Goal: Information Seeking & Learning: Learn about a topic

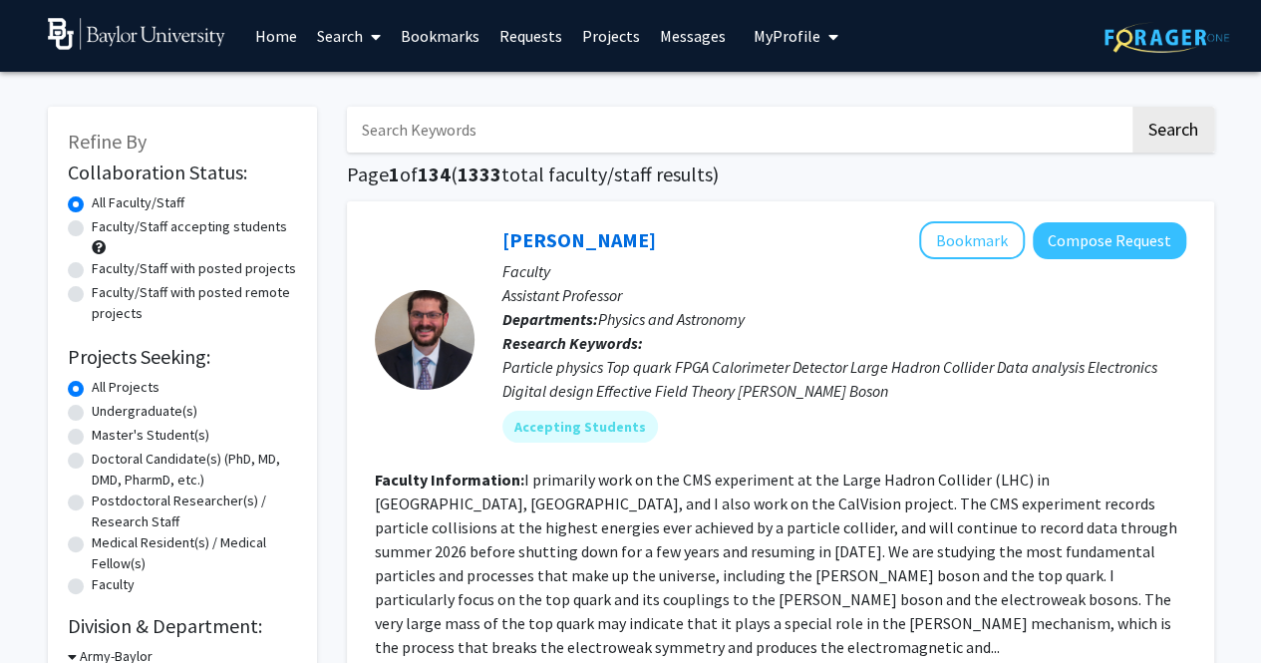
click at [92, 412] on label "Undergraduate(s)" at bounding box center [145, 411] width 106 height 21
click at [92, 412] on input "Undergraduate(s)" at bounding box center [98, 407] width 13 height 13
radio input "true"
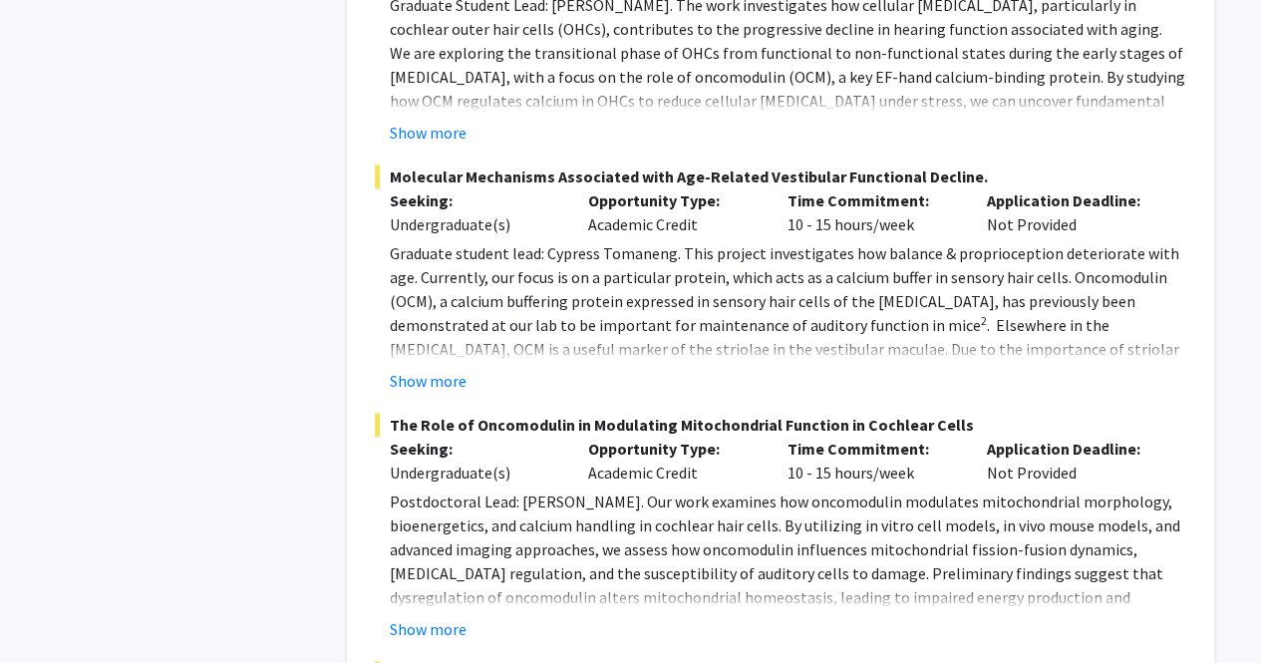
scroll to position [4696, 0]
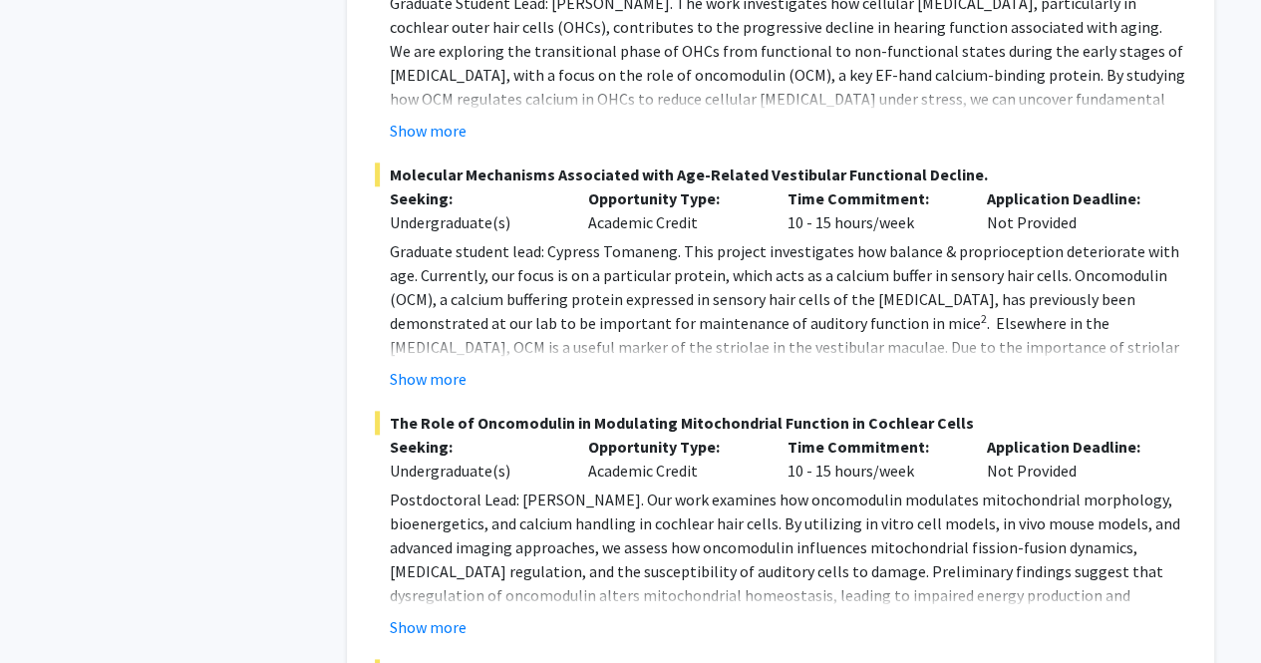
click at [419, 600] on fg-project-list "The Role of Cochlear [MEDICAL_DATA] in [MEDICAL_DATA] Seeking: Undergraduate(s)…" at bounding box center [780, 424] width 811 height 1517
click at [422, 615] on button "Show more" at bounding box center [428, 627] width 77 height 24
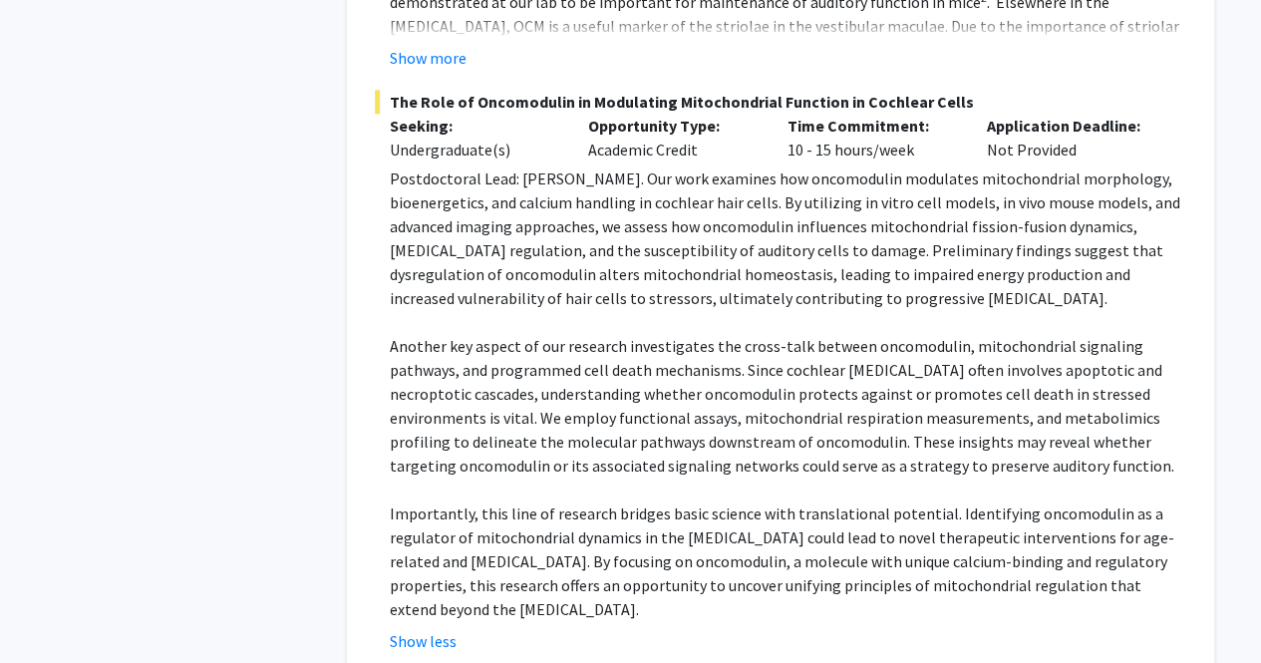
scroll to position [5012, 0]
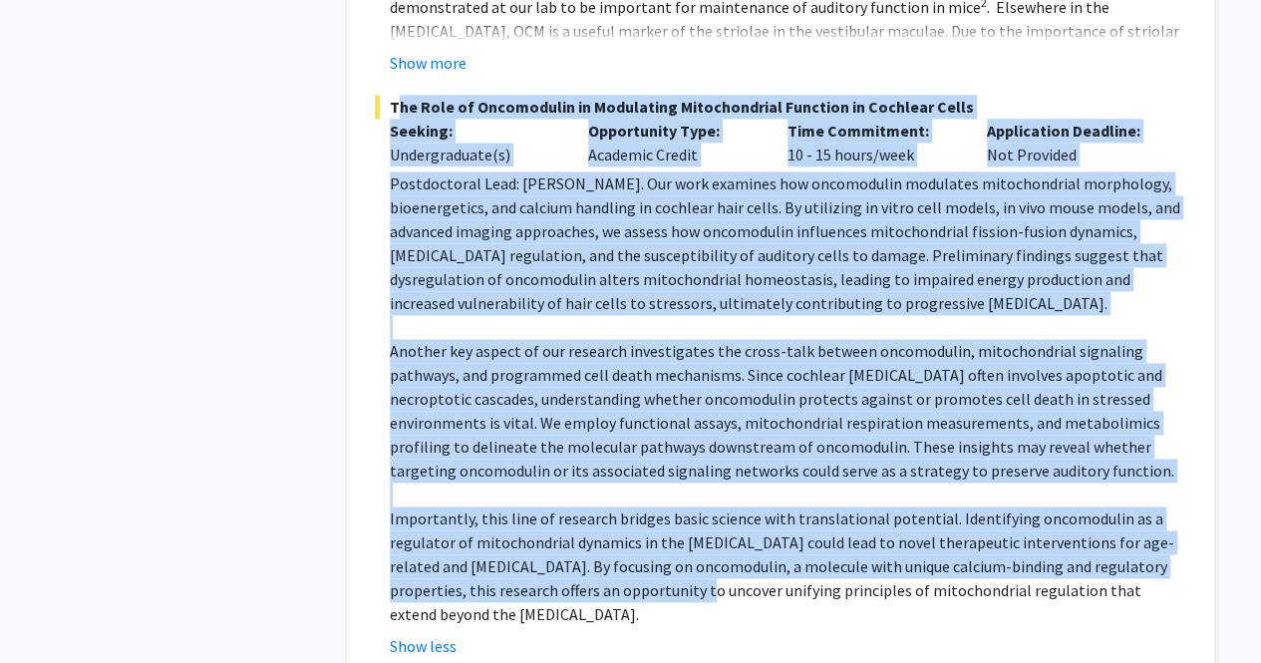
drag, startPoint x: 393, startPoint y: 64, endPoint x: 613, endPoint y: 552, distance: 535.8
click at [613, 552] on div "The Role of Oncomodulin in Modulating Mitochondrial Function in Cochlear Cells …" at bounding box center [780, 376] width 811 height 563
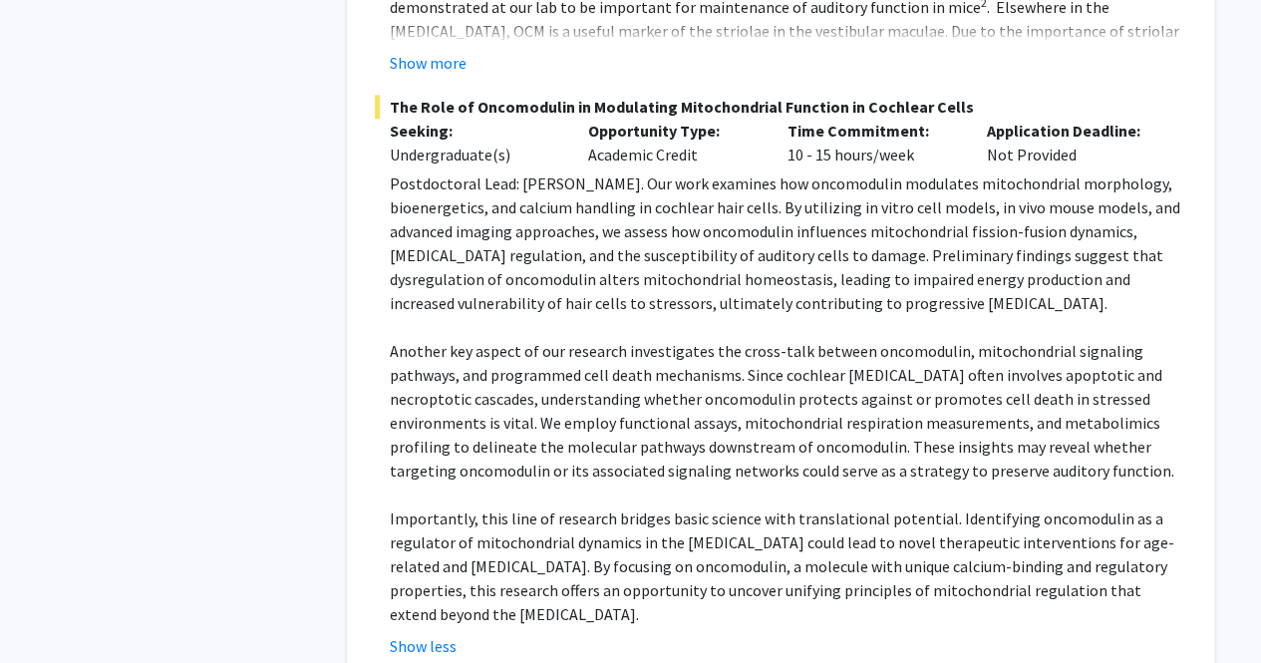
click at [602, 573] on p "Importantly, this line of research bridges basic science with translational pot…" at bounding box center [788, 566] width 796 height 120
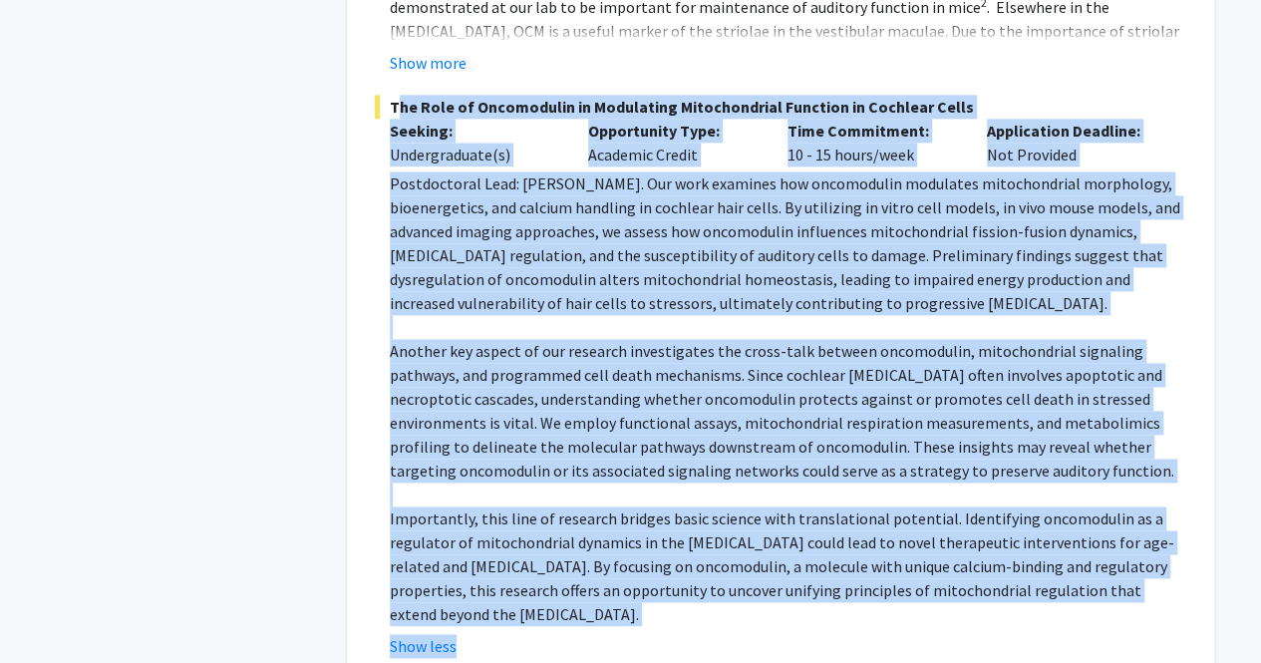
drag, startPoint x: 389, startPoint y: 57, endPoint x: 596, endPoint y: 607, distance: 588.0
click at [596, 607] on div "The Role of Oncomodulin in Modulating Mitochondrial Function in Cochlear Cells …" at bounding box center [780, 376] width 811 height 563
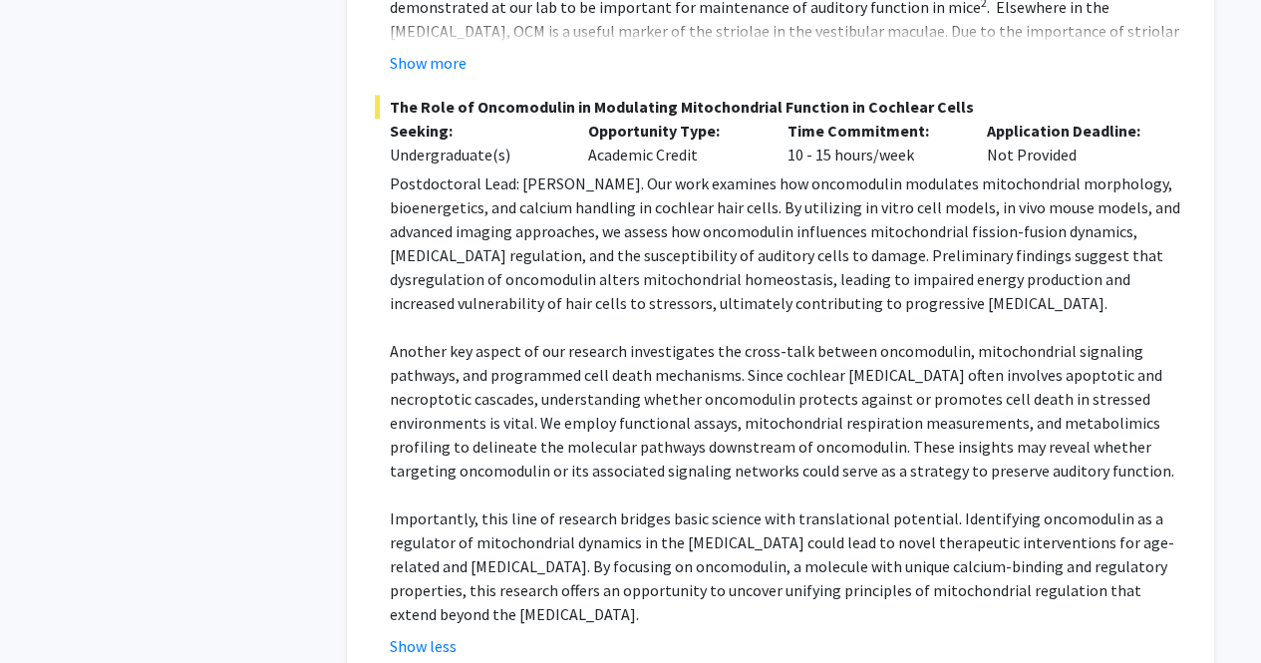
click at [596, 634] on div "Show less" at bounding box center [788, 646] width 796 height 24
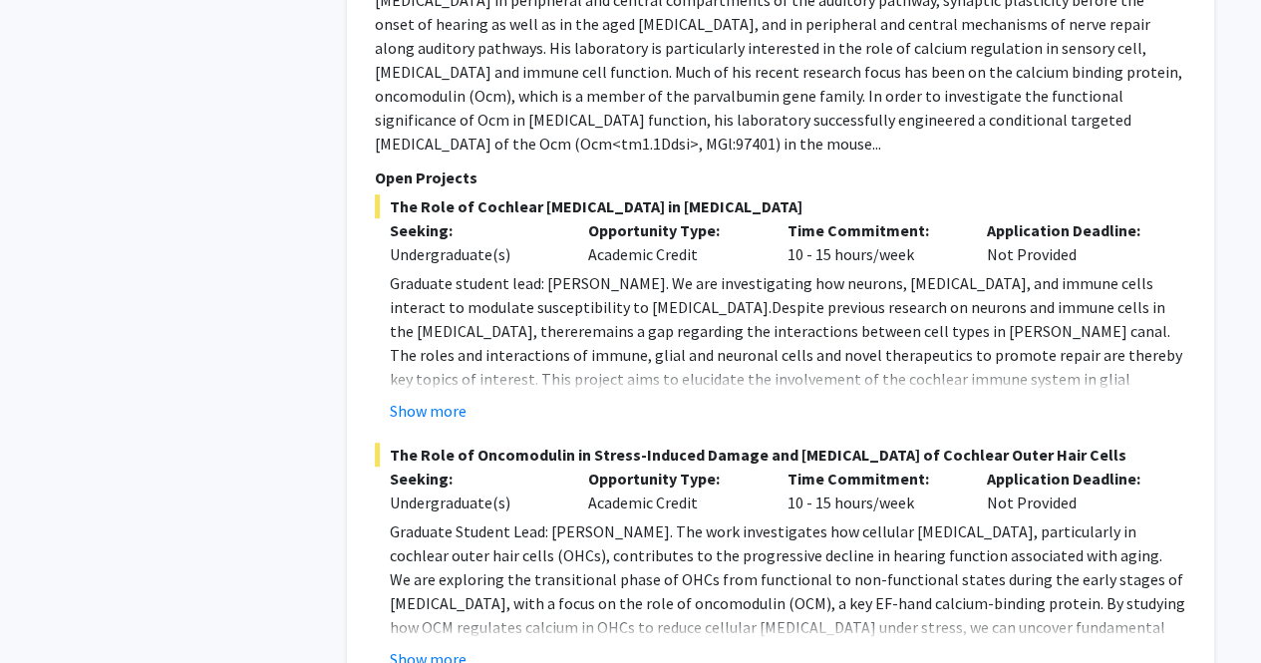
scroll to position [4148, 0]
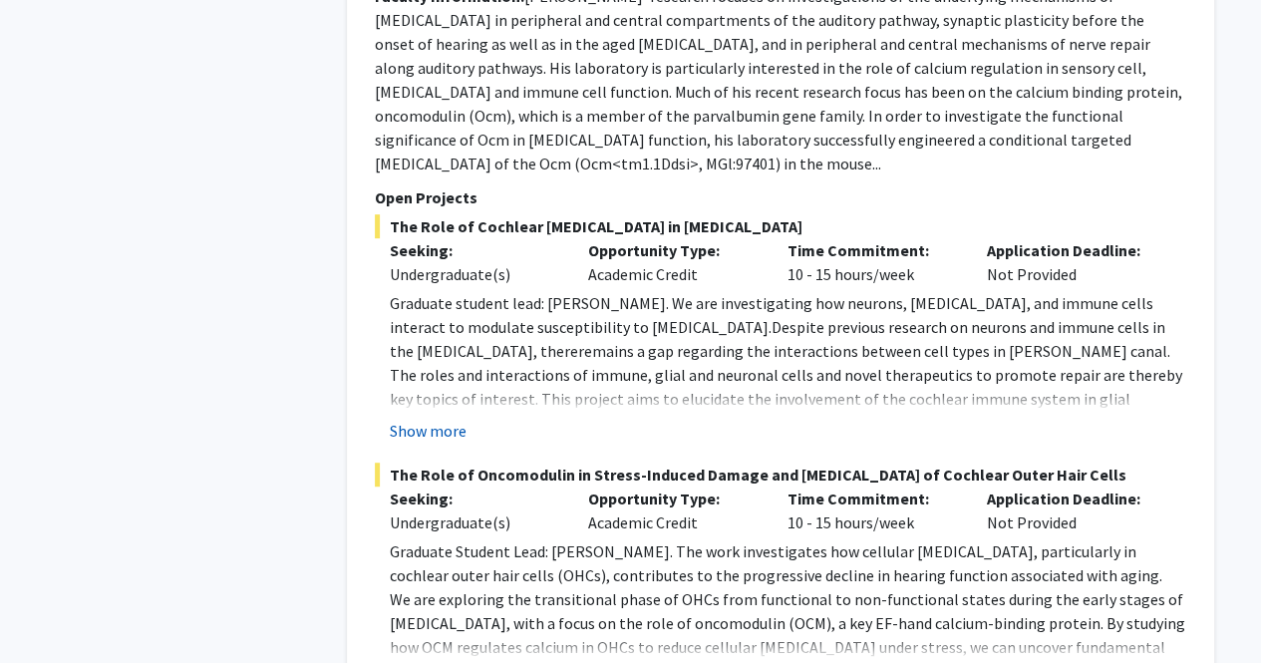
click at [428, 419] on button "Show more" at bounding box center [428, 431] width 77 height 24
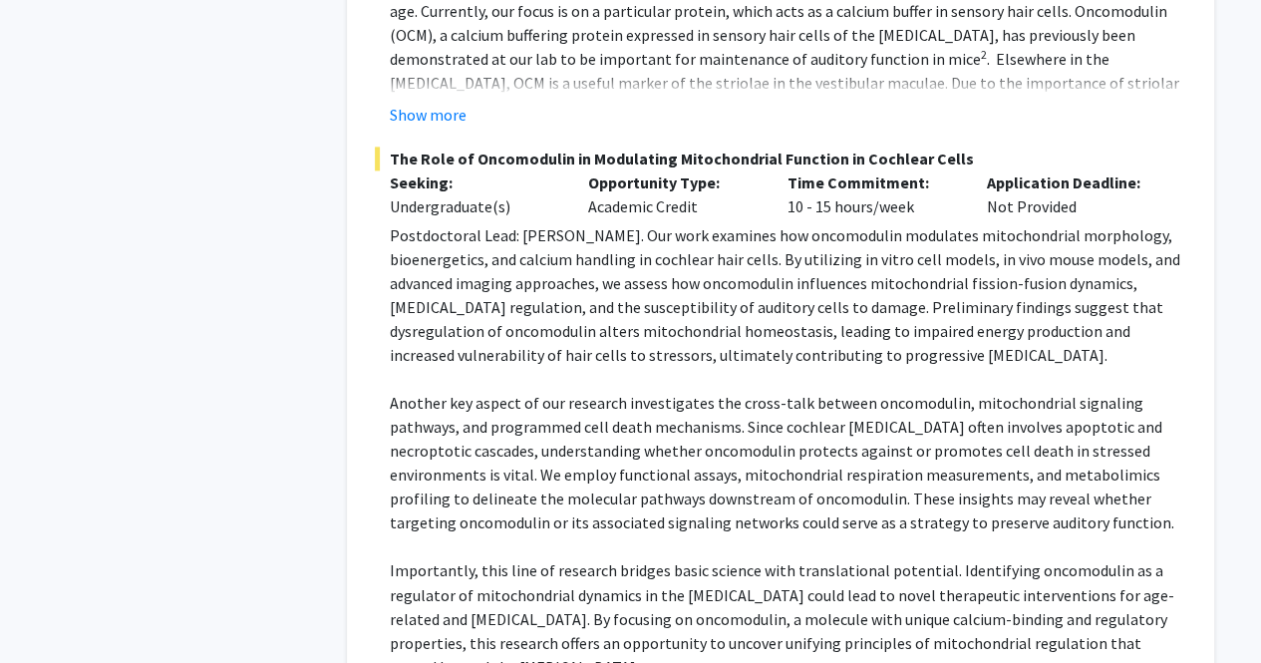
scroll to position [5110, 0]
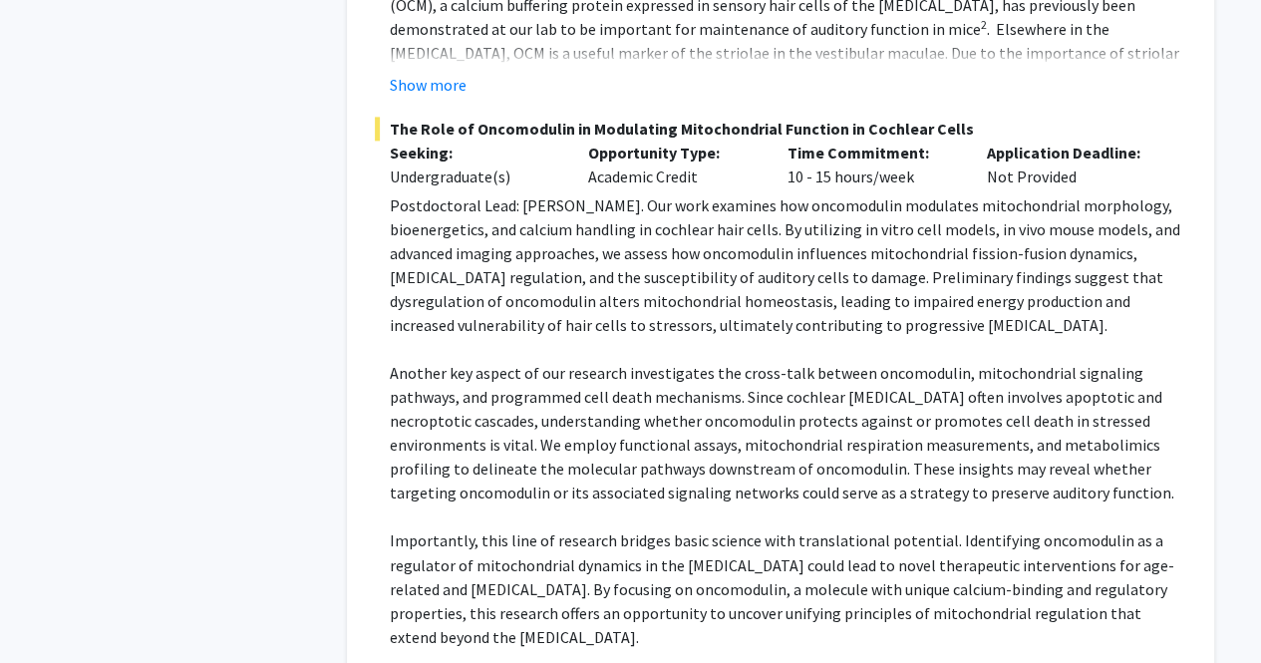
drag, startPoint x: 387, startPoint y: 78, endPoint x: 637, endPoint y: 589, distance: 569.3
click at [637, 589] on div "The Role of Oncomodulin in Modulating Mitochondrial Function in Cochlear Cells …" at bounding box center [780, 398] width 811 height 563
copy div "The Role of Oncomodulin in Modulating Mitochondrial Function in Cochlear Cells …"
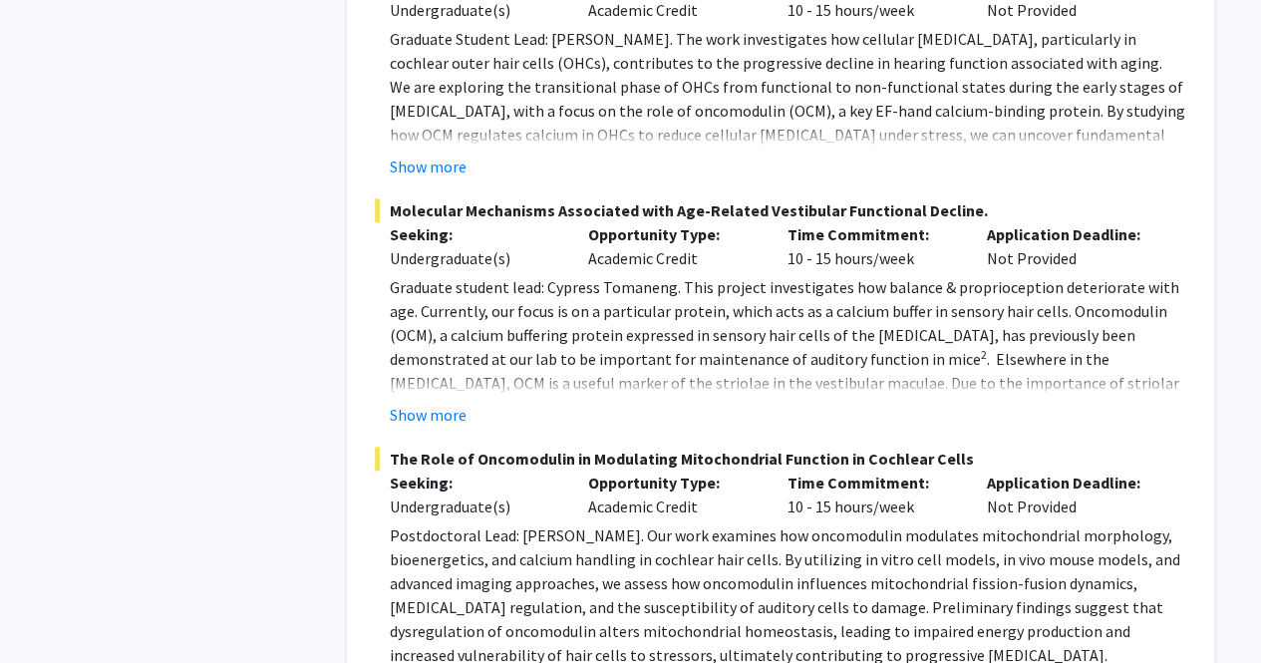
scroll to position [4781, 0]
click at [403, 470] on p "Seeking:" at bounding box center [474, 482] width 169 height 24
drag, startPoint x: 388, startPoint y: 410, endPoint x: 960, endPoint y: 417, distance: 572.2
click at [960, 446] on span "The Role of Oncomodulin in Modulating Mitochondrial Function in Cochlear Cells" at bounding box center [780, 458] width 811 height 24
copy span "The Role of Oncomodulin in Modulating Mitochondrial Function in Cochlear Cells"
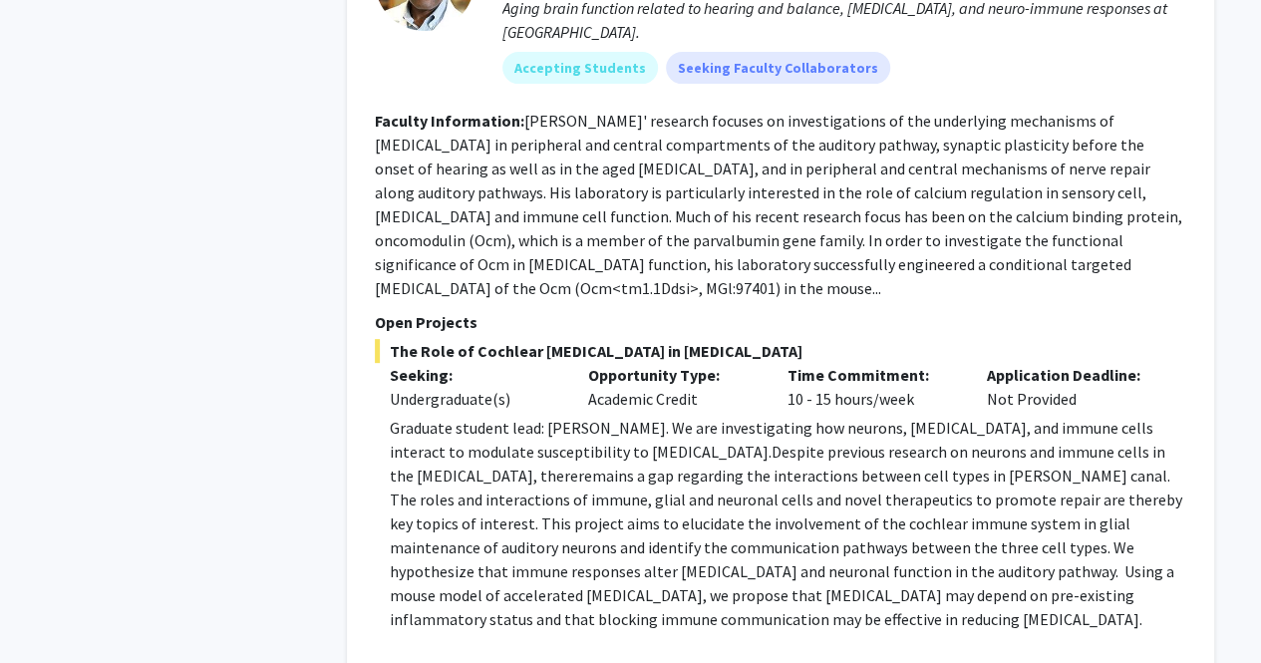
scroll to position [4020, 0]
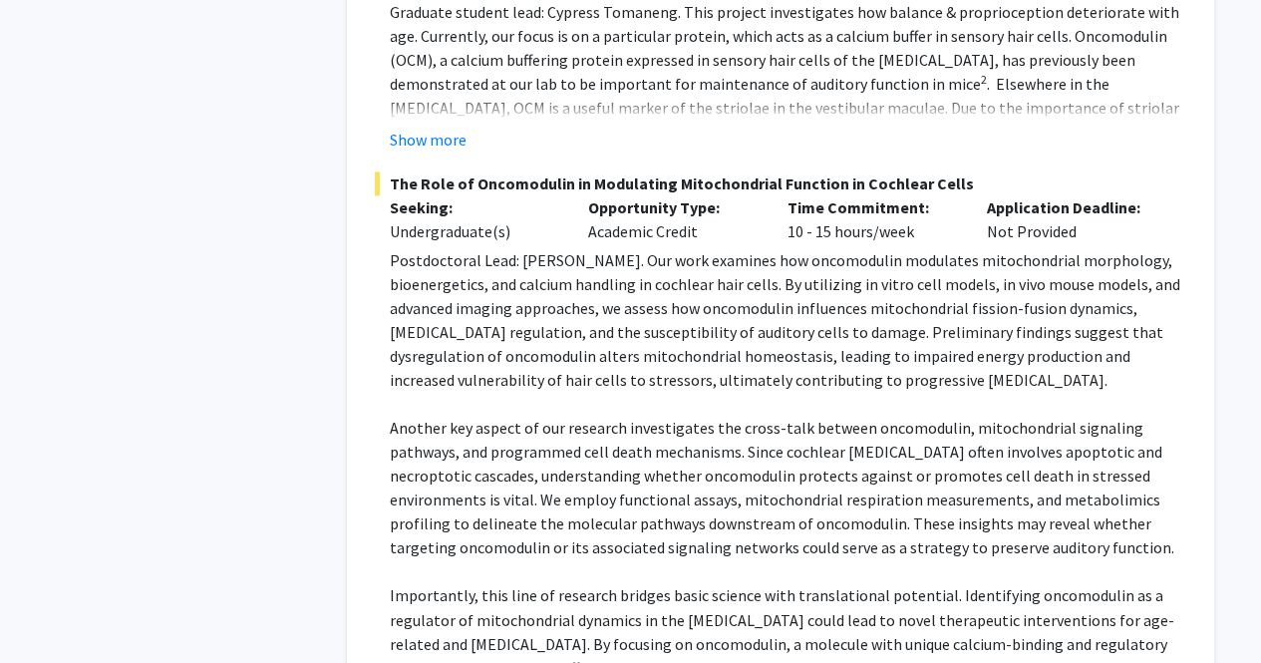
click at [531, 281] on span "Postdoctoral Lead: [PERSON_NAME]. Our work examines how oncomodulin modulates m…" at bounding box center [785, 320] width 790 height 140
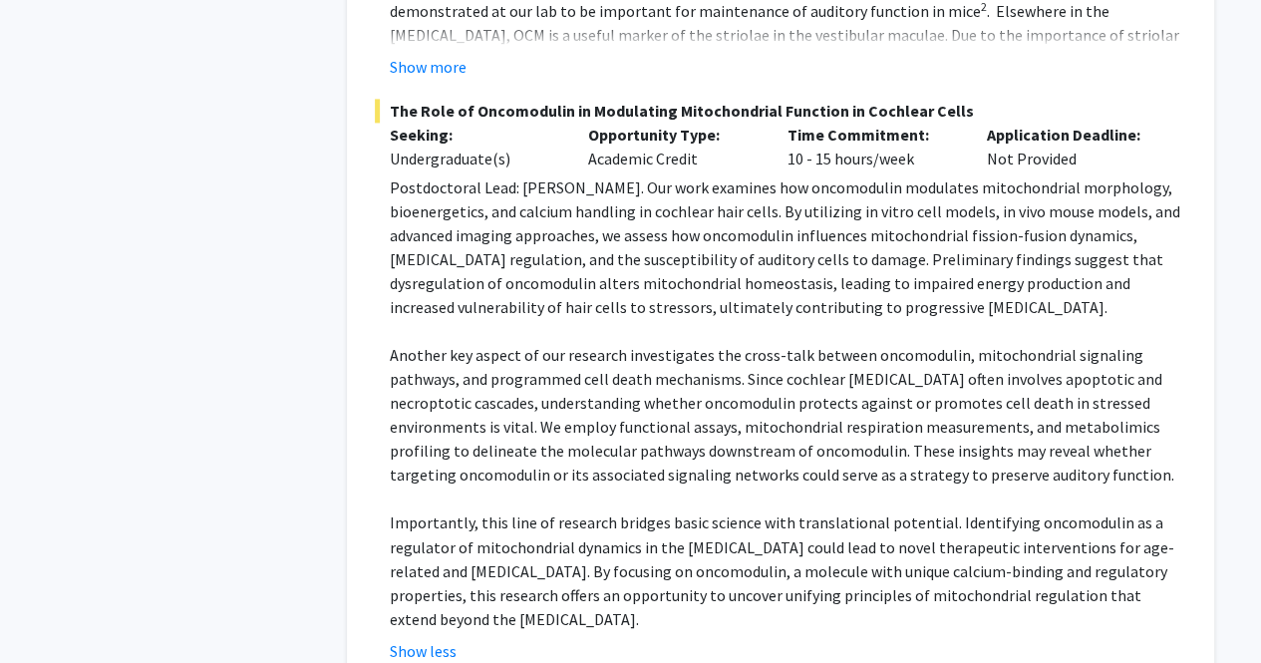
scroll to position [5100, 0]
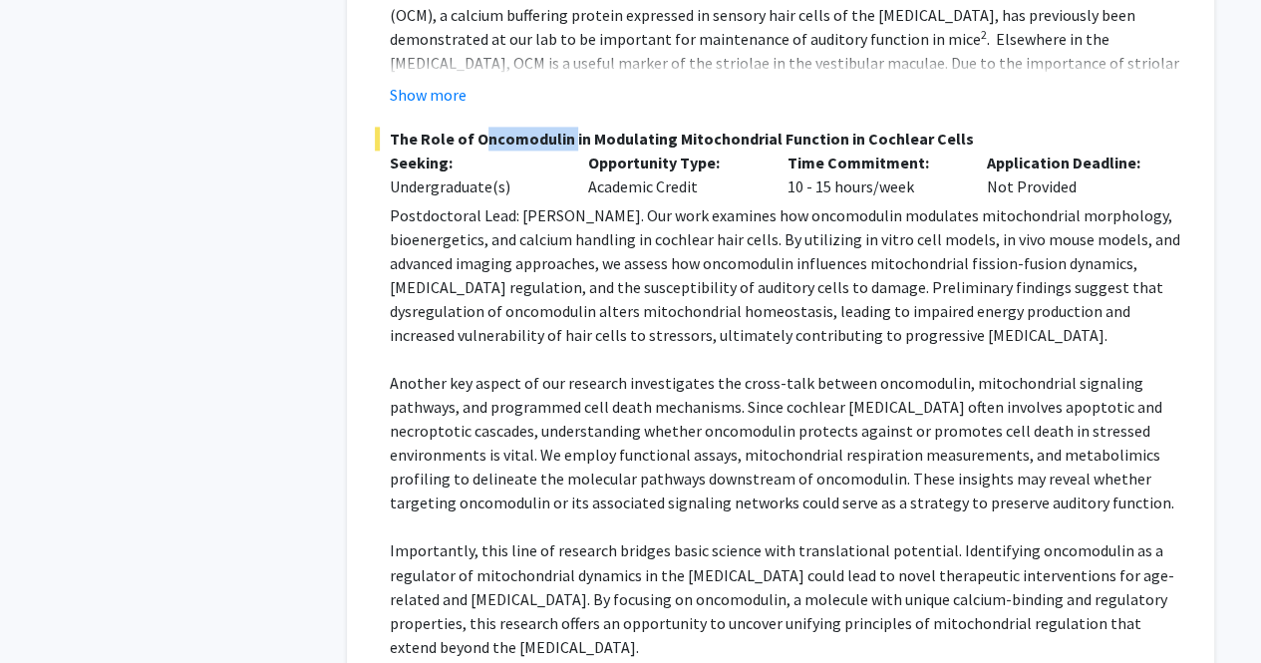
drag, startPoint x: 472, startPoint y: 92, endPoint x: 560, endPoint y: 93, distance: 87.7
click at [560, 127] on span "The Role of Oncomodulin in Modulating Mitochondrial Function in Cochlear Cells" at bounding box center [780, 139] width 811 height 24
copy span "Oncomodulin"
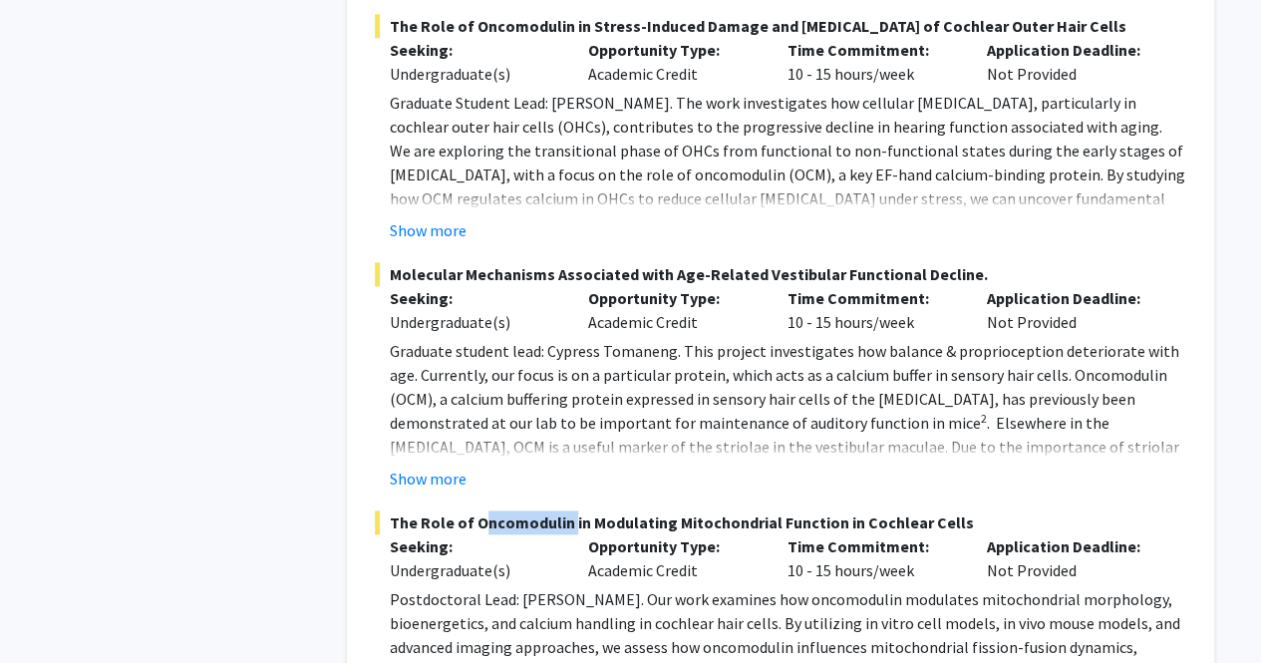
scroll to position [4717, 0]
click at [587, 453] on fg-project-list "The Role of Cochlear [MEDICAL_DATA] in [MEDICAL_DATA] Seeking: Undergraduate(s)…" at bounding box center [780, 631] width 811 height 1972
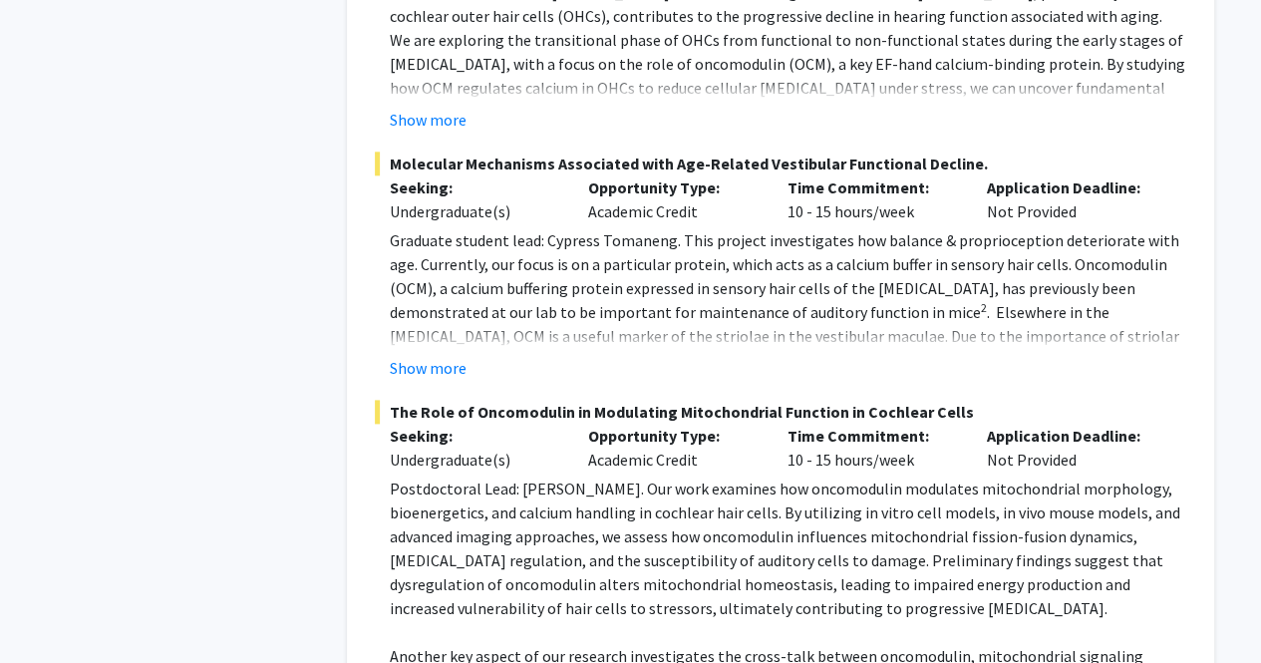
scroll to position [4835, 0]
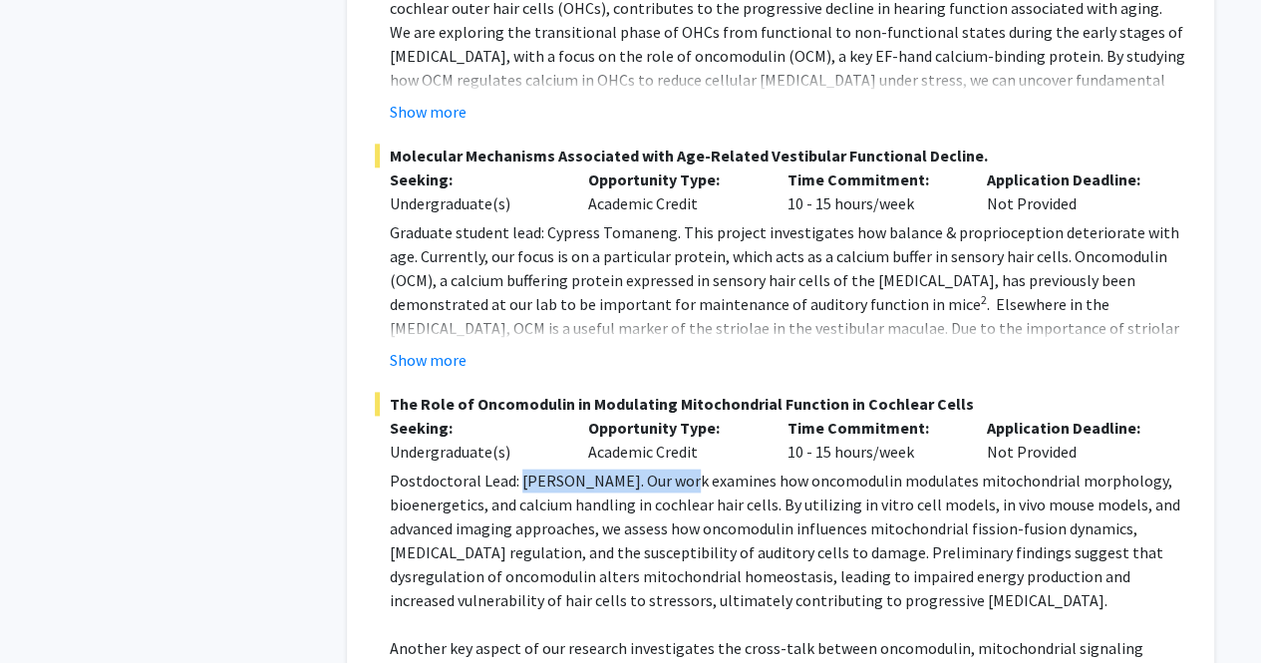
drag, startPoint x: 516, startPoint y: 433, endPoint x: 674, endPoint y: 433, distance: 157.5
click at [674, 470] on span "Postdoctoral Lead: [PERSON_NAME]. Our work examines how oncomodulin modulates m…" at bounding box center [785, 540] width 790 height 140
copy span "[PERSON_NAME]"
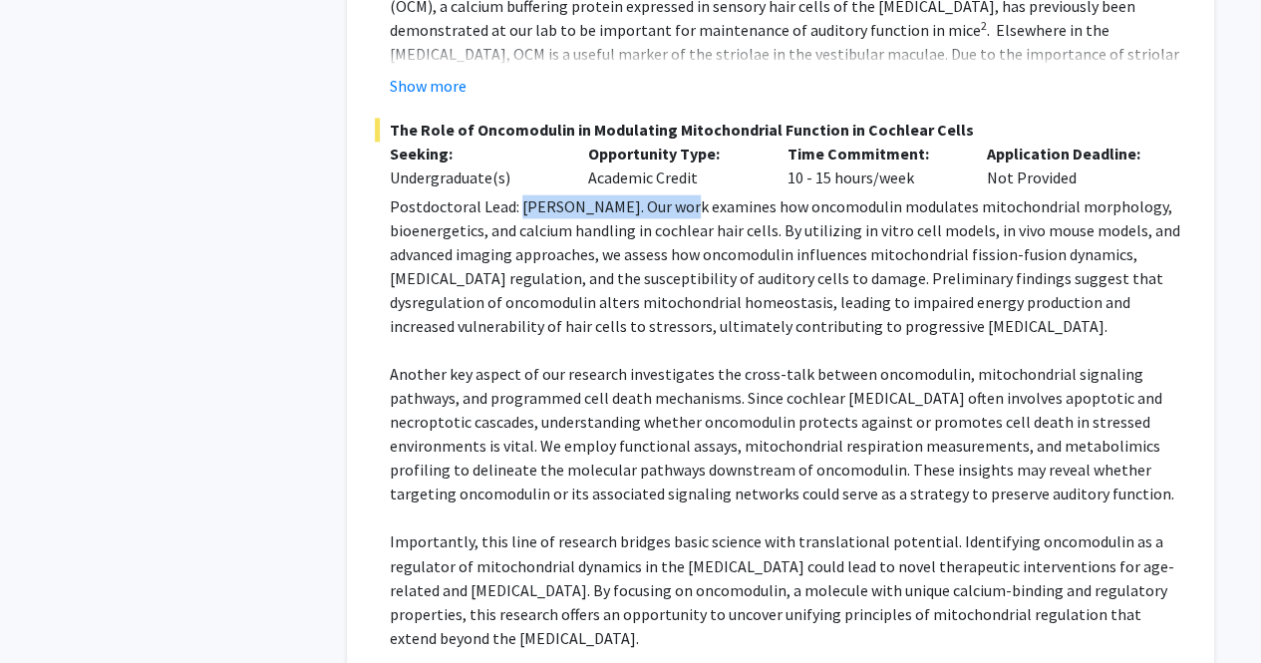
scroll to position [5105, 0]
